Goal: Task Accomplishment & Management: Use online tool/utility

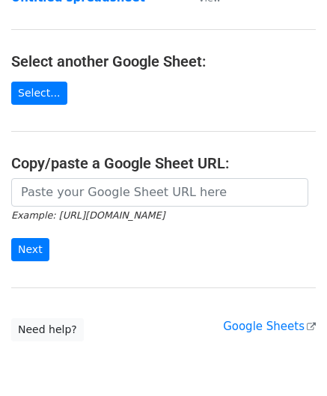
scroll to position [212, 0]
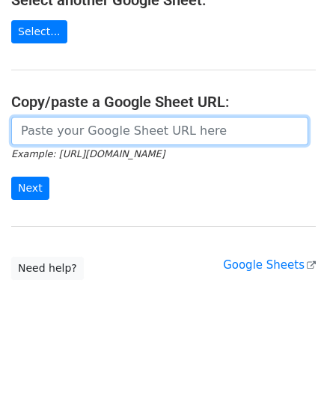
click at [78, 132] on input "url" at bounding box center [159, 131] width 297 height 28
paste input "[URL][DOMAIN_NAME]"
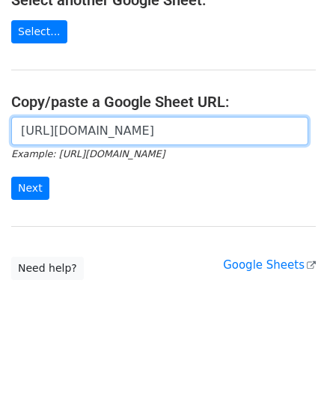
scroll to position [0, 324]
type input "[URL][DOMAIN_NAME]"
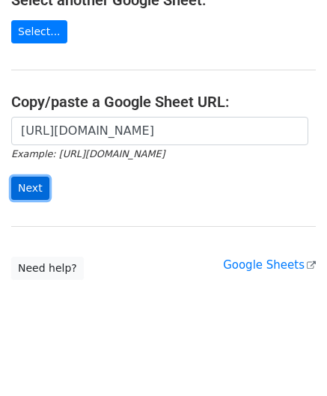
click at [34, 183] on input "Next" at bounding box center [30, 188] width 38 height 23
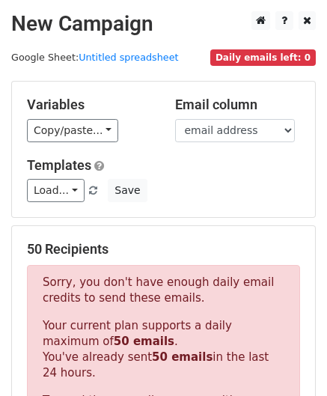
scroll to position [505, 0]
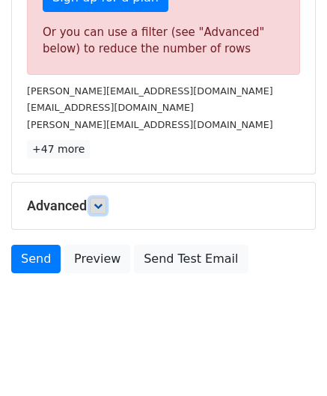
click at [102, 204] on icon at bounding box center [97, 205] width 9 height 9
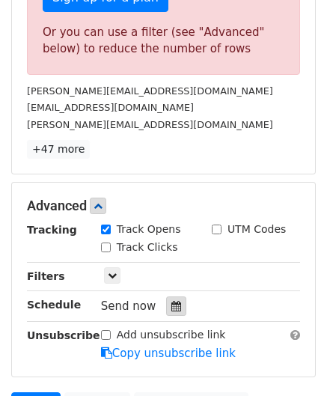
click at [175, 297] on div at bounding box center [176, 305] width 20 height 19
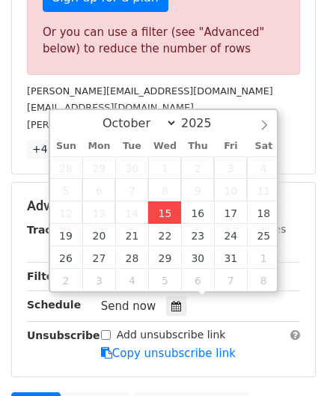
type input "[DATE] 12:00"
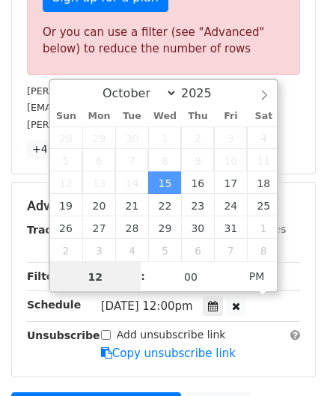
paste input "6"
type input "6"
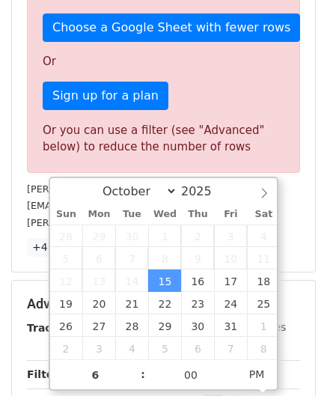
type input "[DATE] 18:00"
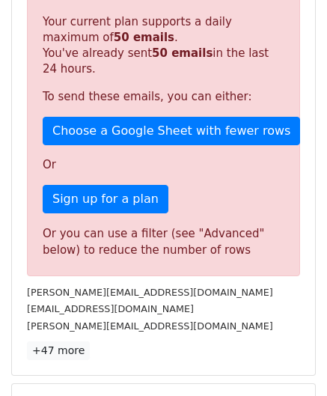
scroll to position [686, 0]
